Goal: Task Accomplishment & Management: Use online tool/utility

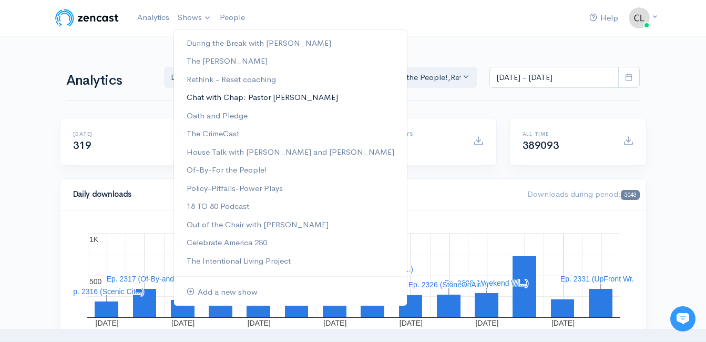
click at [202, 103] on link "Chat with Chap: Pastor [PERSON_NAME]" at bounding box center [290, 97] width 233 height 18
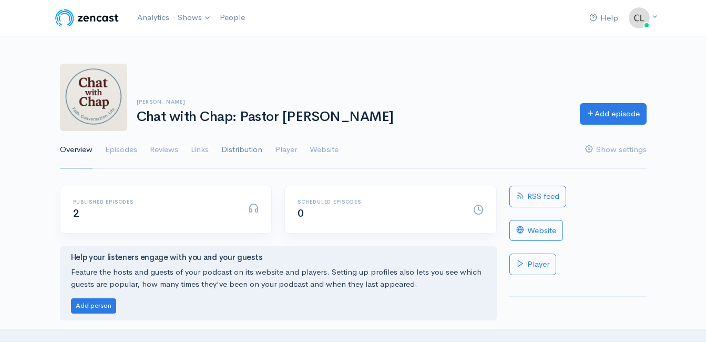
click at [260, 156] on link "Distribution" at bounding box center [241, 150] width 41 height 38
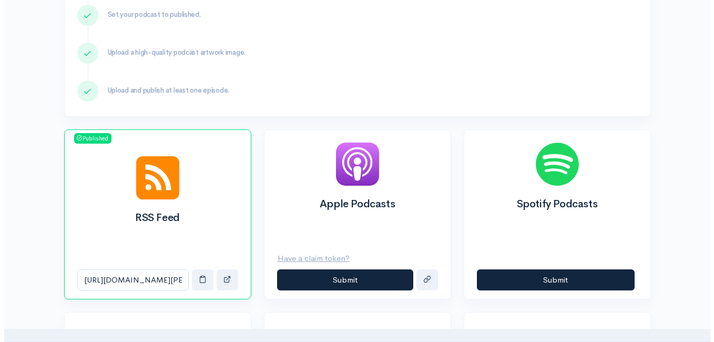
scroll to position [263, 0]
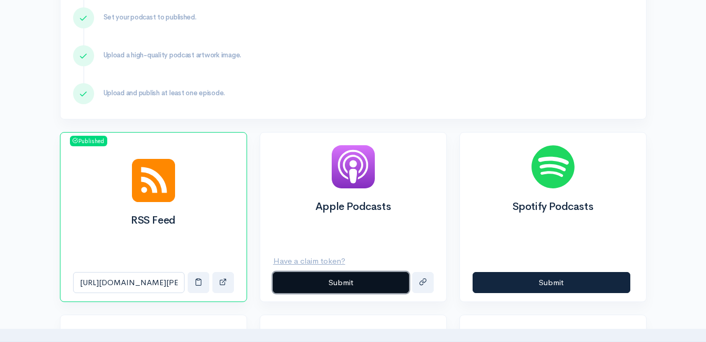
click at [344, 284] on button "Submit" at bounding box center [341, 283] width 136 height 22
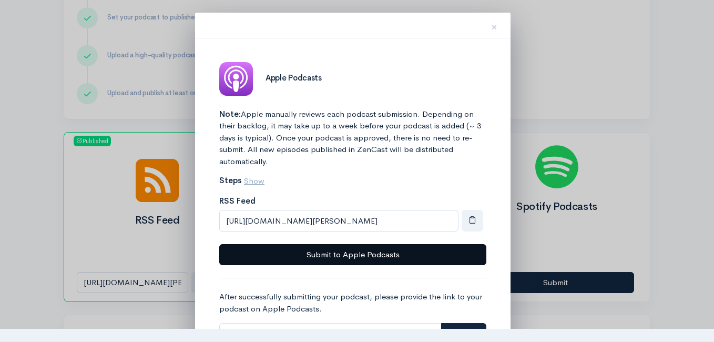
scroll to position [105, 0]
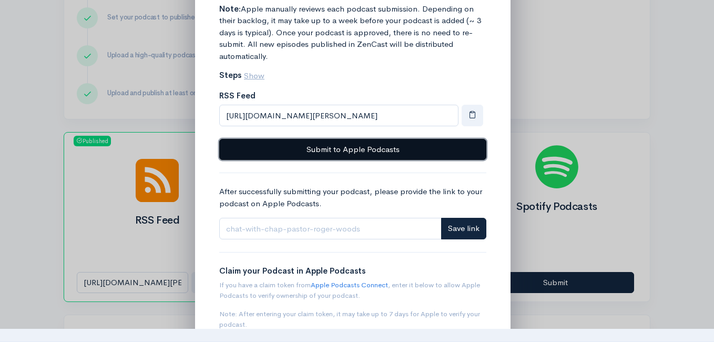
click at [397, 148] on button "Submit to Apple Podcasts" at bounding box center [352, 150] width 267 height 22
click at [337, 149] on button "Submit to Apple Podcasts" at bounding box center [352, 150] width 267 height 22
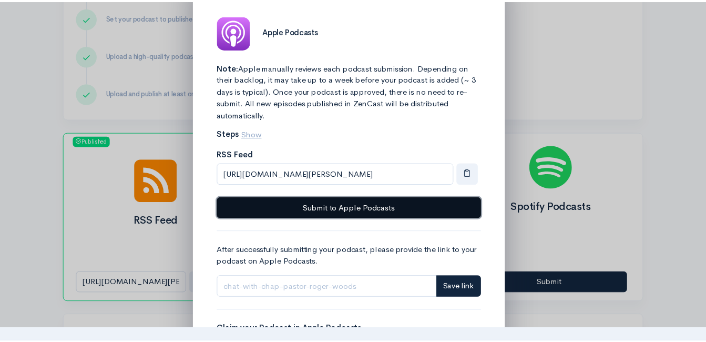
scroll to position [0, 0]
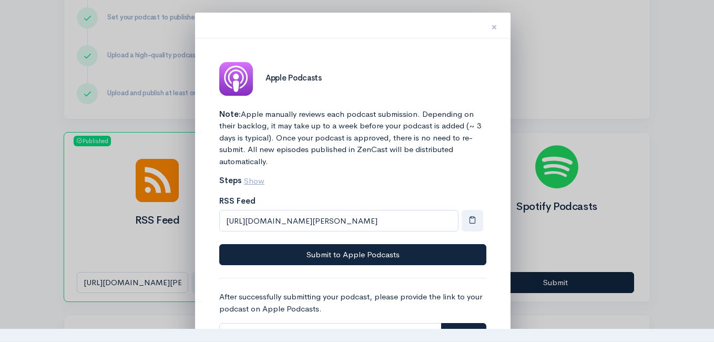
click at [493, 30] on span "×" at bounding box center [494, 26] width 6 height 15
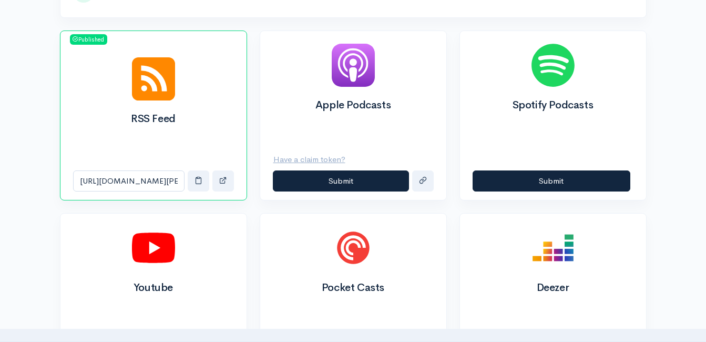
scroll to position [368, 0]
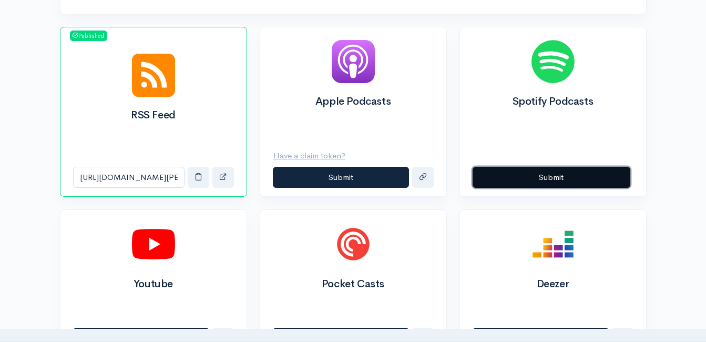
click at [542, 176] on button "Submit" at bounding box center [551, 178] width 158 height 22
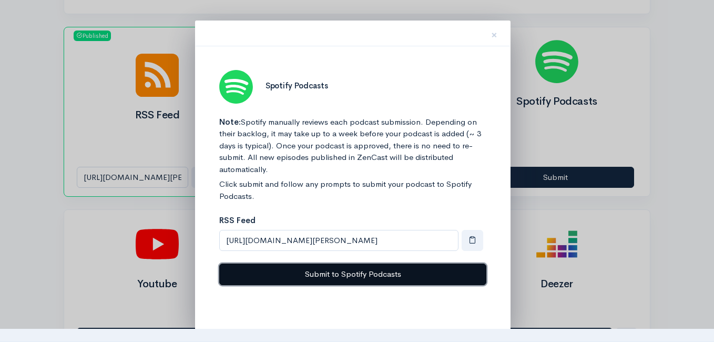
click at [321, 273] on button "Submit to Spotify Podcasts" at bounding box center [352, 274] width 267 height 22
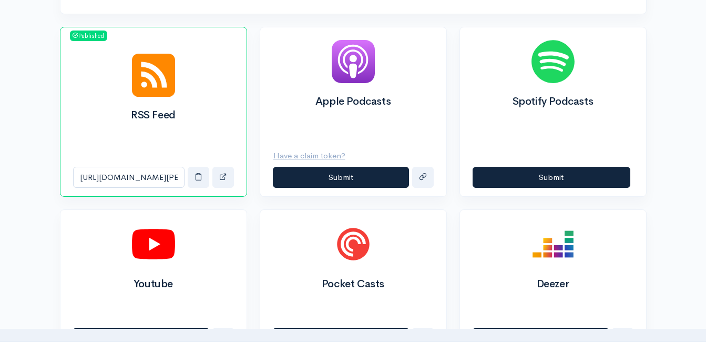
scroll to position [395, 0]
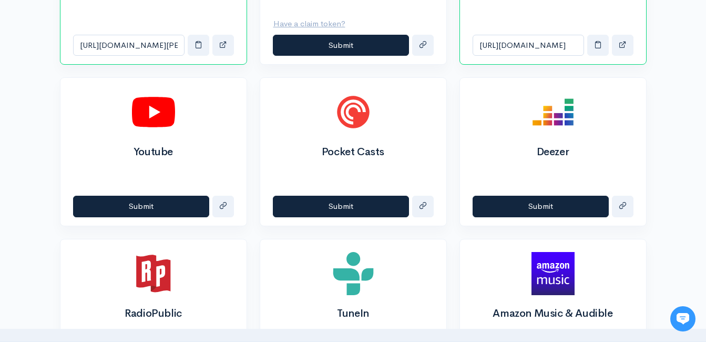
click at [366, 219] on div "Submit" at bounding box center [353, 206] width 186 height 38
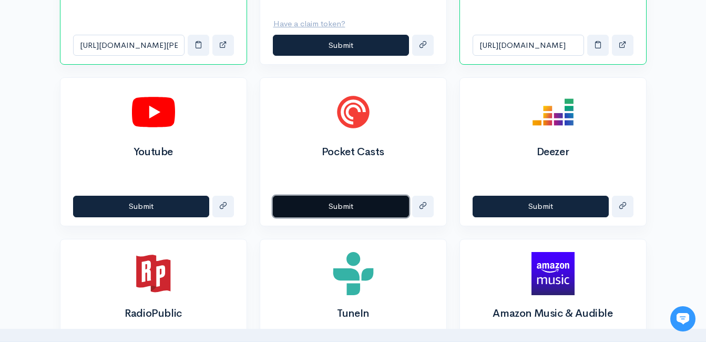
click at [366, 208] on button "Submit" at bounding box center [341, 206] width 136 height 22
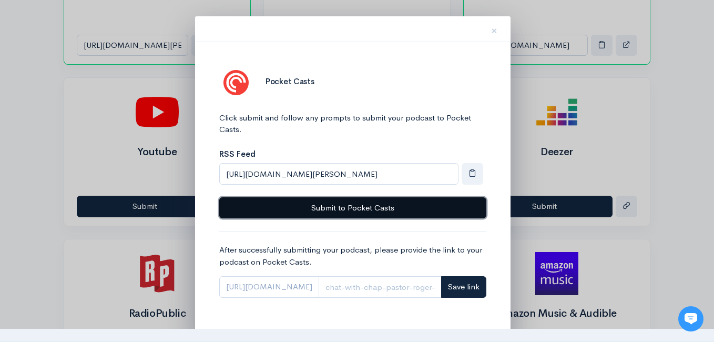
click at [394, 210] on button "Submit to Pocket Casts" at bounding box center [352, 208] width 267 height 22
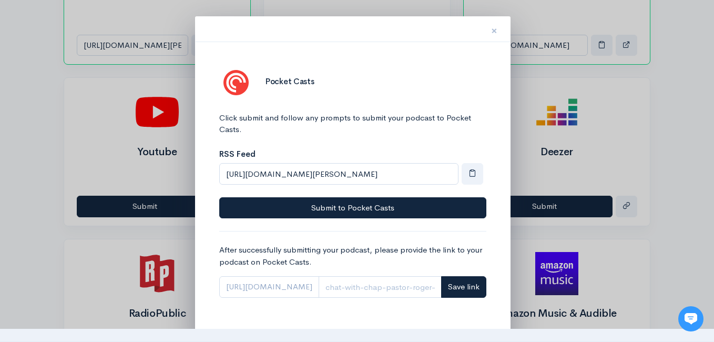
click at [498, 27] on button "×" at bounding box center [494, 29] width 32 height 33
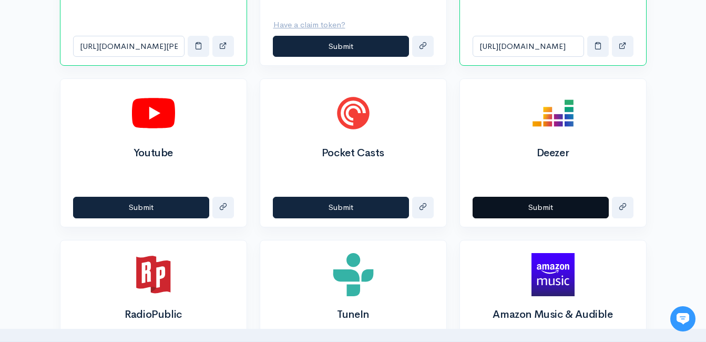
scroll to position [500, 0]
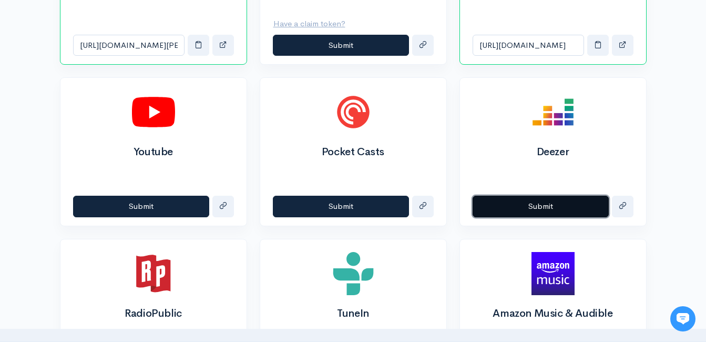
click at [533, 209] on button "Submit" at bounding box center [540, 206] width 136 height 22
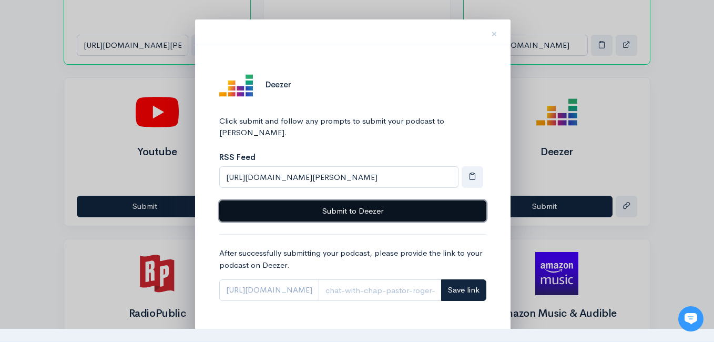
click at [437, 200] on button "Submit to Deezer" at bounding box center [352, 211] width 267 height 22
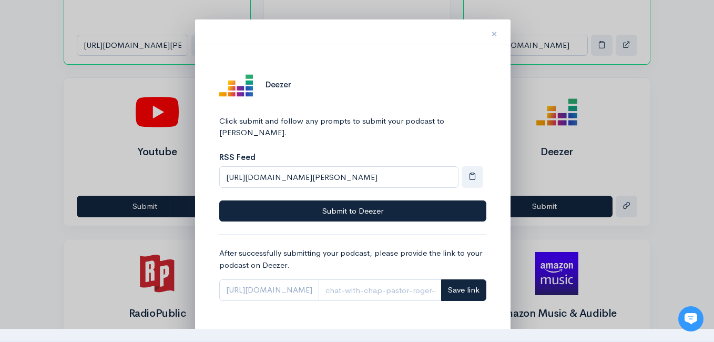
click at [491, 34] on span "×" at bounding box center [494, 33] width 6 height 15
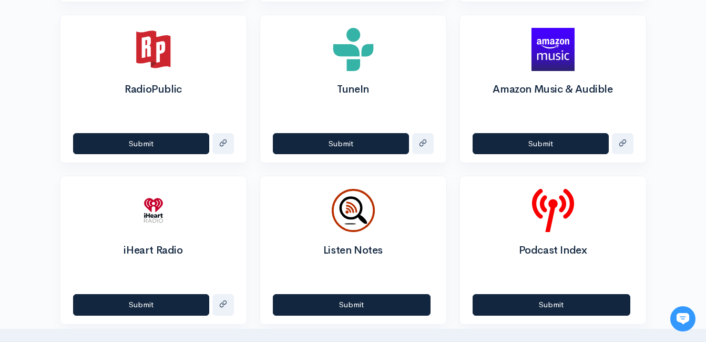
scroll to position [763, 0]
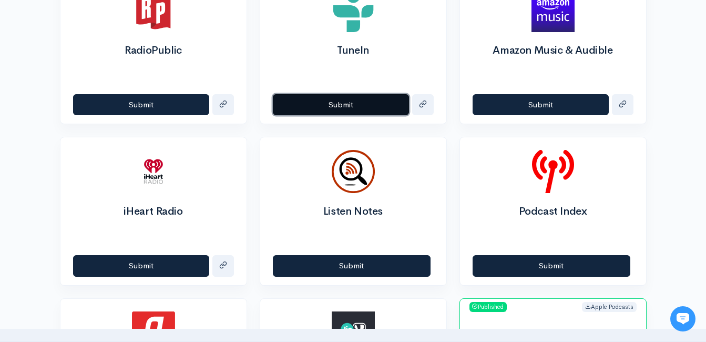
click at [354, 100] on button "Submit" at bounding box center [341, 105] width 136 height 22
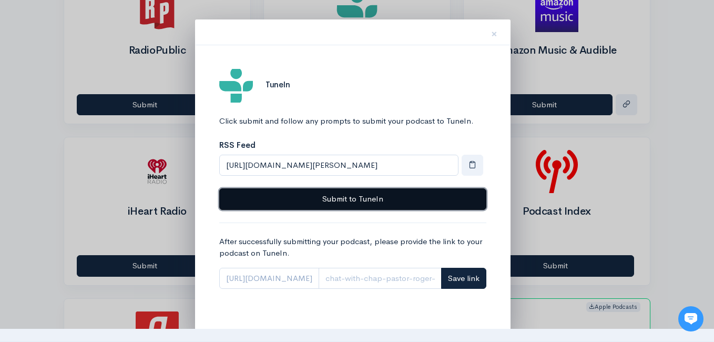
click at [449, 200] on button "Submit to TuneIn" at bounding box center [352, 199] width 267 height 22
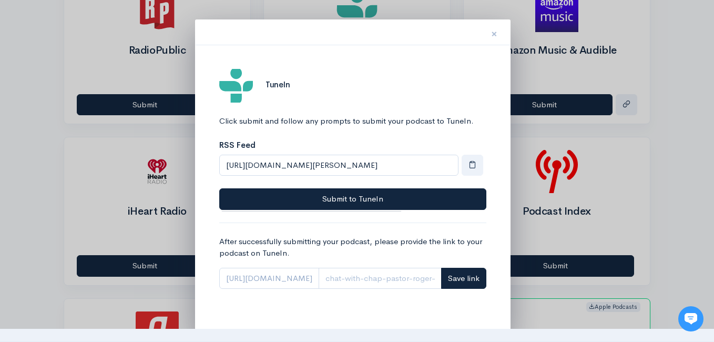
click at [493, 32] on span "×" at bounding box center [494, 33] width 6 height 15
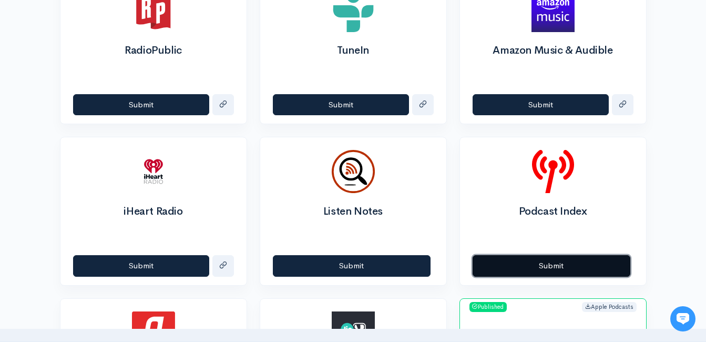
click at [560, 272] on button "Submit" at bounding box center [551, 266] width 158 height 22
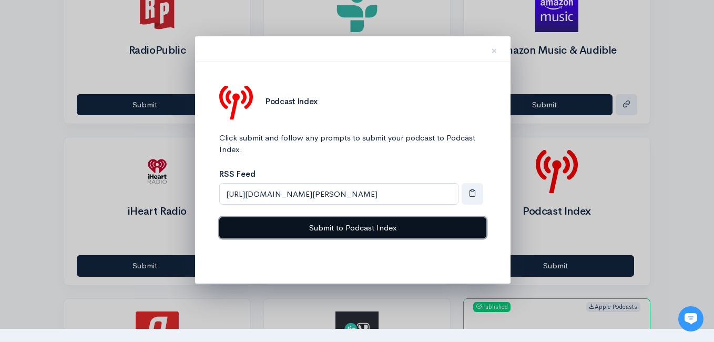
click at [356, 231] on button "Submit to Podcast Index" at bounding box center [352, 228] width 267 height 22
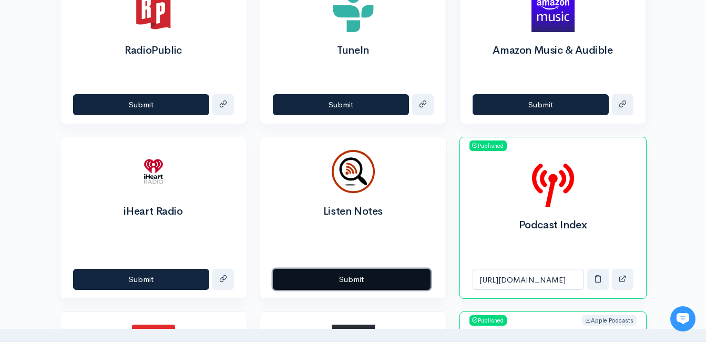
click at [330, 271] on button "Submit" at bounding box center [352, 280] width 158 height 22
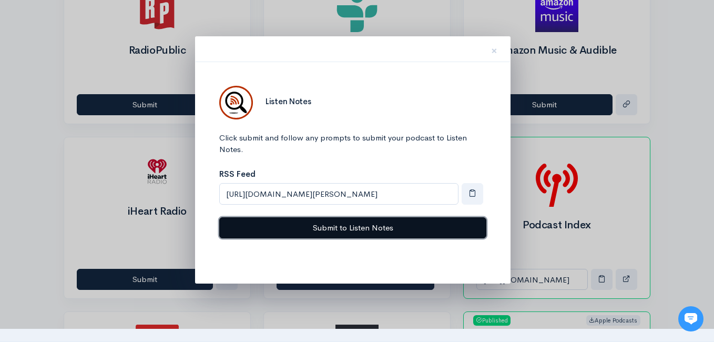
click at [355, 230] on button "Submit to Listen Notes" at bounding box center [352, 228] width 267 height 22
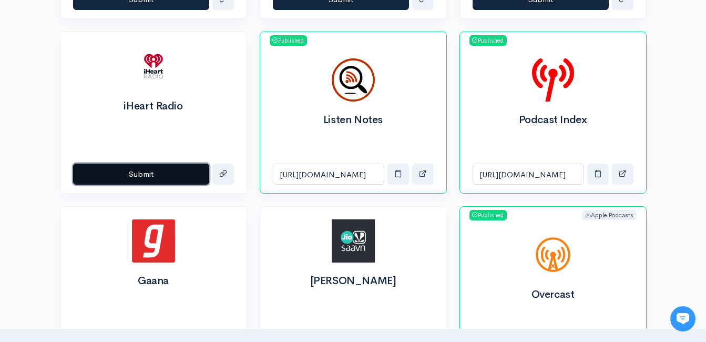
click at [171, 179] on button "Submit" at bounding box center [141, 174] width 136 height 22
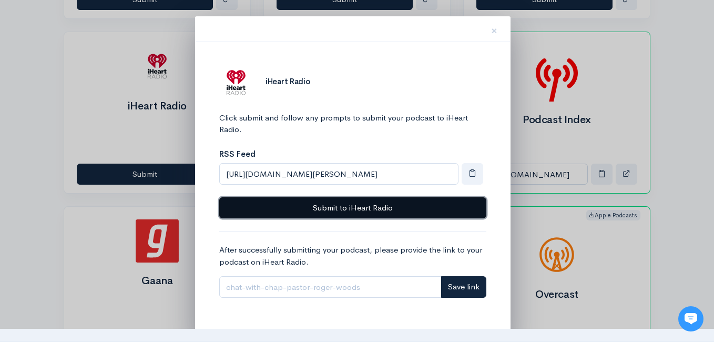
drag, startPoint x: 344, startPoint y: 207, endPoint x: 343, endPoint y: 200, distance: 6.9
click at [344, 201] on button "Submit to iHeart Radio" at bounding box center [352, 208] width 267 height 22
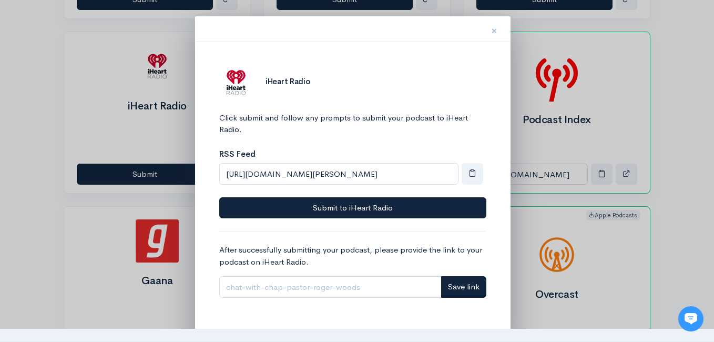
click at [491, 30] on span "×" at bounding box center [494, 30] width 6 height 15
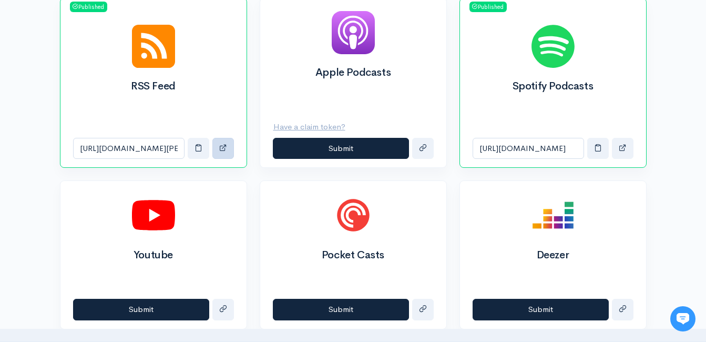
scroll to position [377, 0]
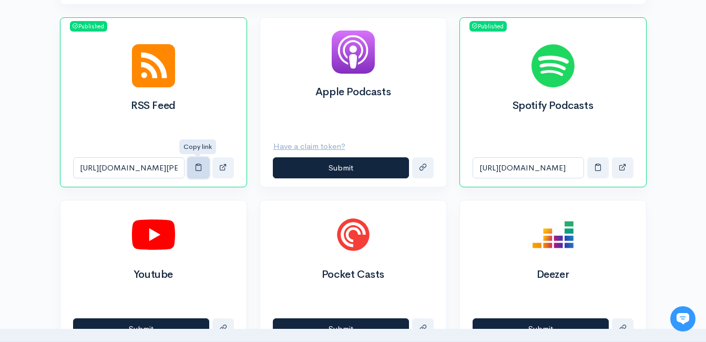
click at [200, 167] on span "button" at bounding box center [198, 167] width 8 height 8
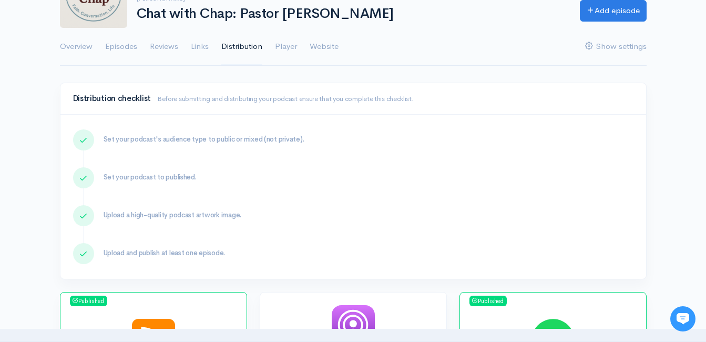
scroll to position [482, 0]
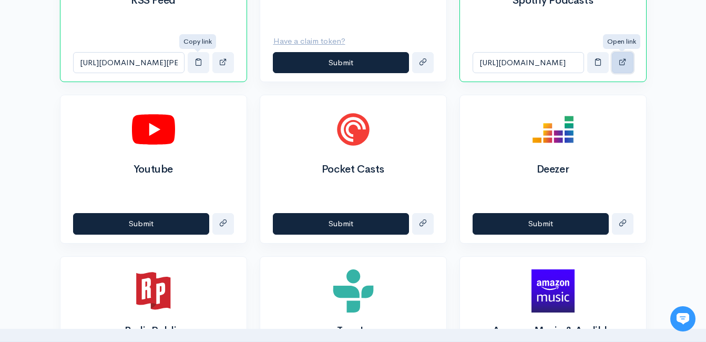
click at [626, 63] on button "button" at bounding box center [623, 63] width 22 height 22
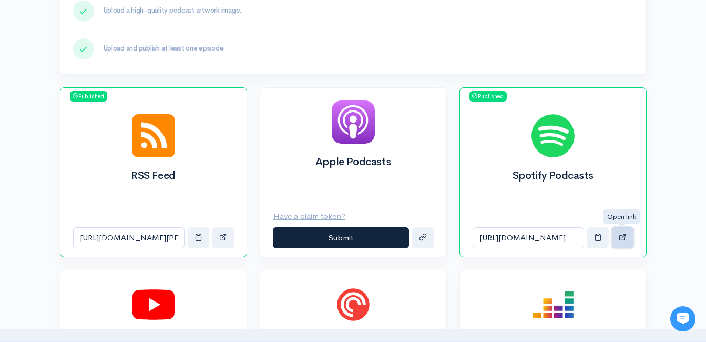
scroll to position [272, 0]
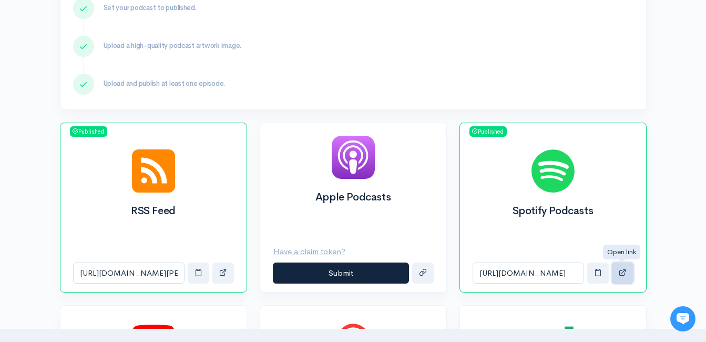
click at [620, 272] on span "button" at bounding box center [623, 272] width 8 height 8
click at [598, 274] on span "button" at bounding box center [598, 272] width 8 height 8
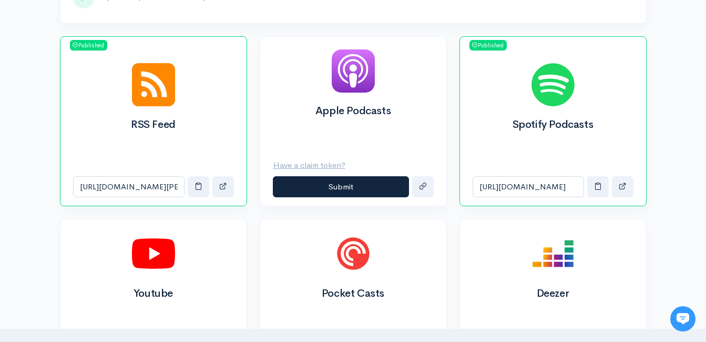
scroll to position [368, 0]
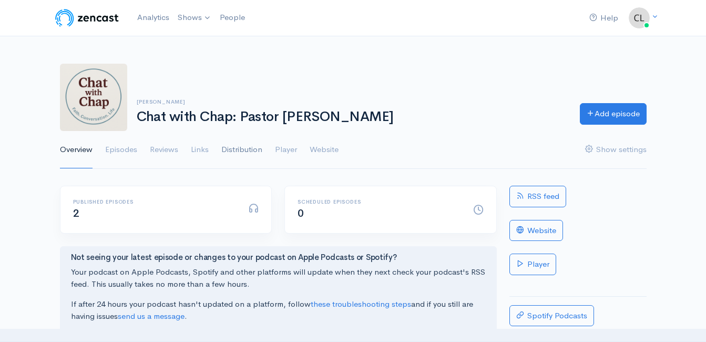
click at [224, 149] on link "Distribution" at bounding box center [241, 150] width 41 height 38
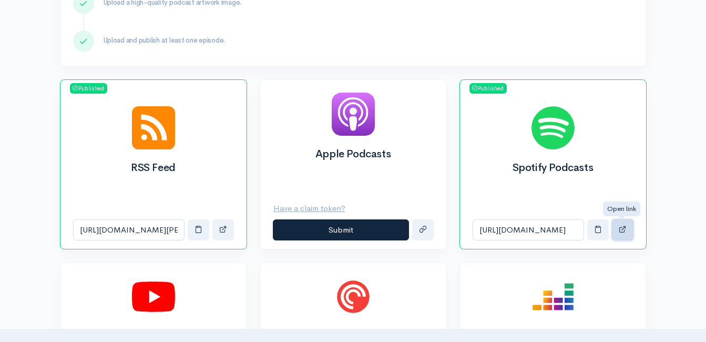
click at [623, 233] on button "button" at bounding box center [623, 230] width 22 height 22
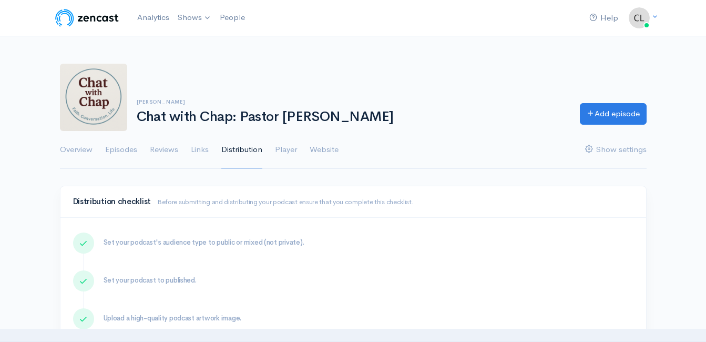
drag, startPoint x: 359, startPoint y: 117, endPoint x: 135, endPoint y: 116, distance: 224.4
click at [135, 116] on div "Clint Powell Chat with Chap: Pastor Roger Woods" at bounding box center [351, 112] width 443 height 26
drag, startPoint x: 135, startPoint y: 116, endPoint x: 142, endPoint y: 118, distance: 8.3
copy h1 "Chat with Chap: Pastor [PERSON_NAME]"
click at [158, 18] on link "Analytics" at bounding box center [153, 17] width 40 height 23
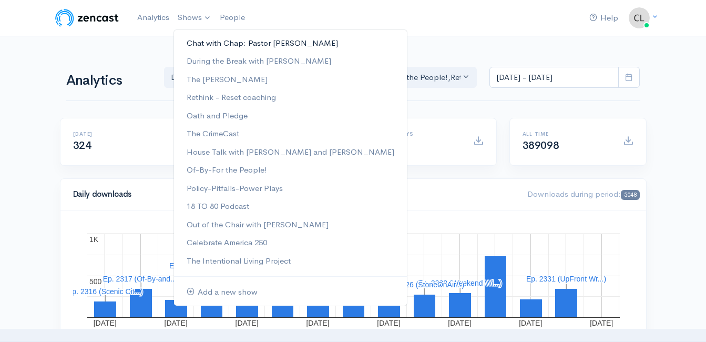
click at [205, 47] on link "Chat with Chap: Pastor [PERSON_NAME]" at bounding box center [290, 43] width 233 height 18
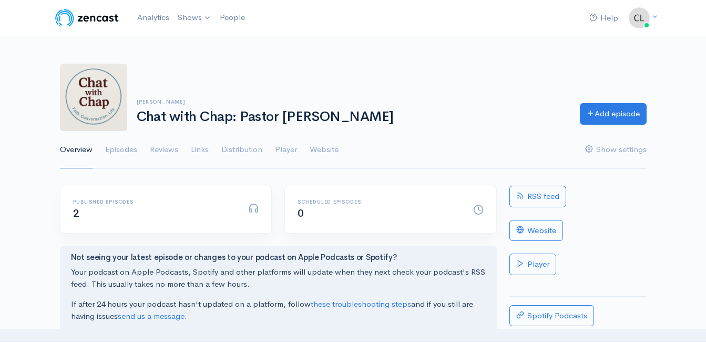
click at [229, 149] on link "Distribution" at bounding box center [241, 150] width 41 height 38
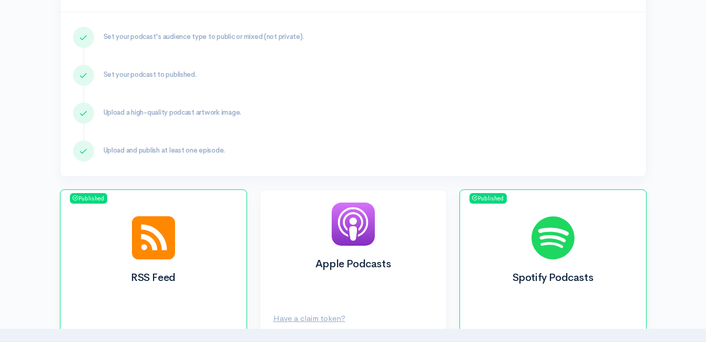
scroll to position [263, 0]
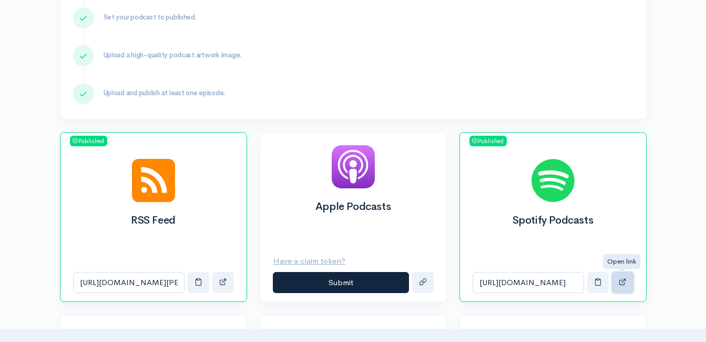
click at [617, 276] on button "button" at bounding box center [623, 283] width 22 height 22
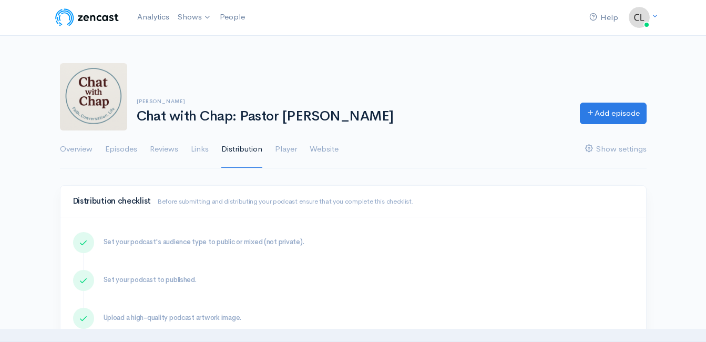
scroll to position [0, 0]
click at [160, 12] on link "Analytics" at bounding box center [153, 17] width 40 height 23
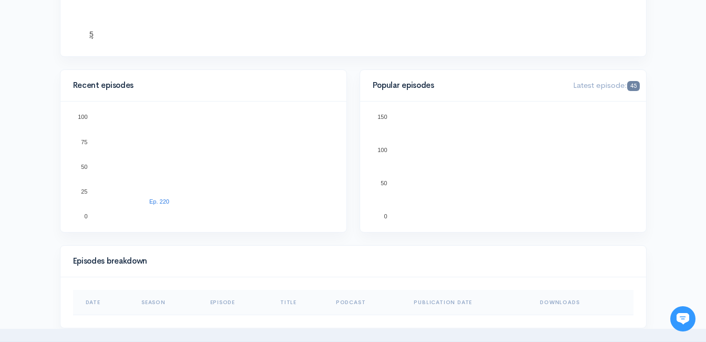
scroll to position [315, 0]
